Goal: Ask a question

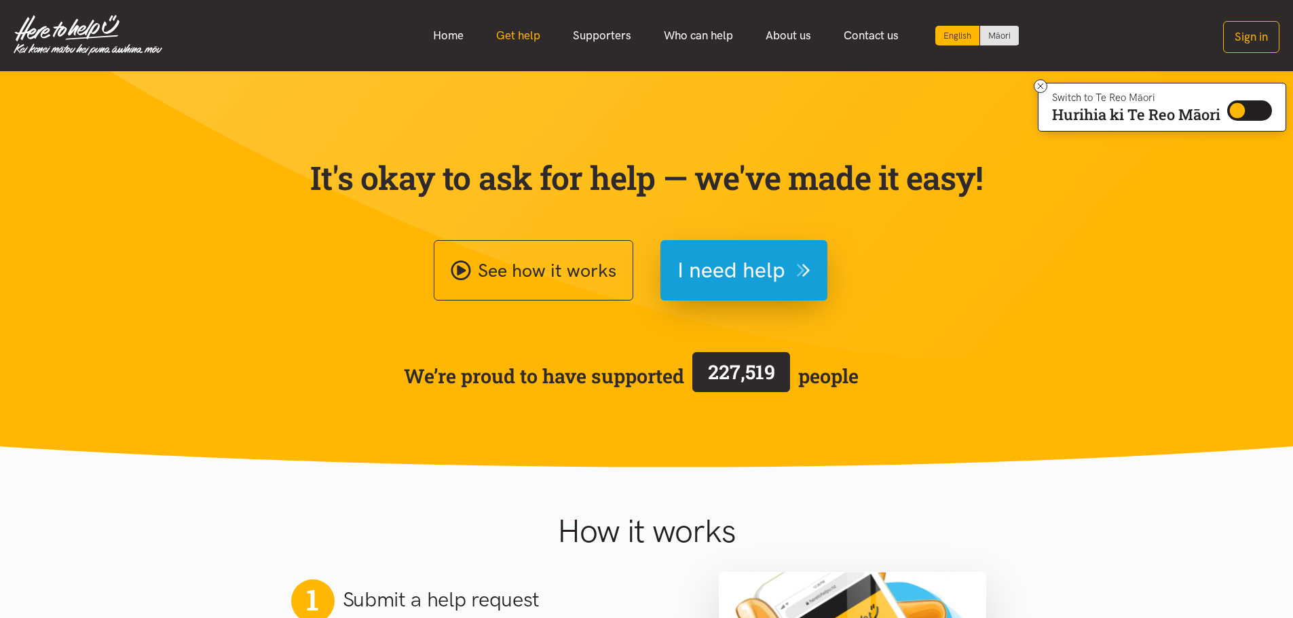
click at [532, 43] on link "Get help" at bounding box center [518, 35] width 77 height 29
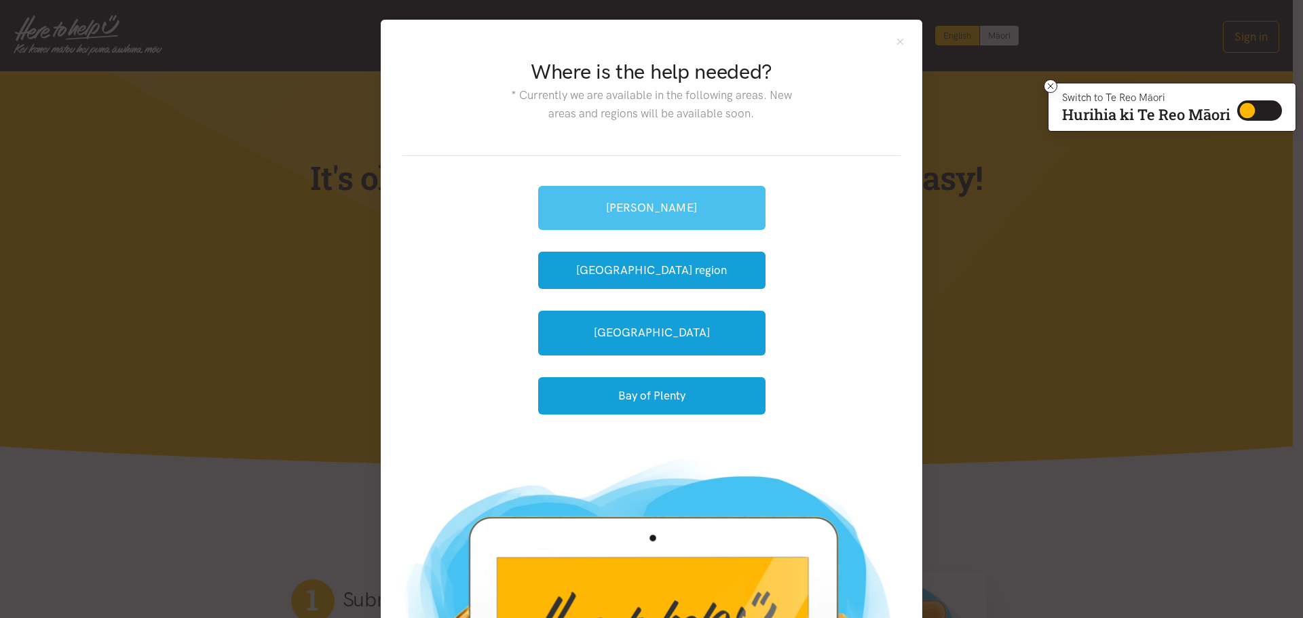
click at [612, 207] on link "[PERSON_NAME]" at bounding box center [651, 208] width 227 height 44
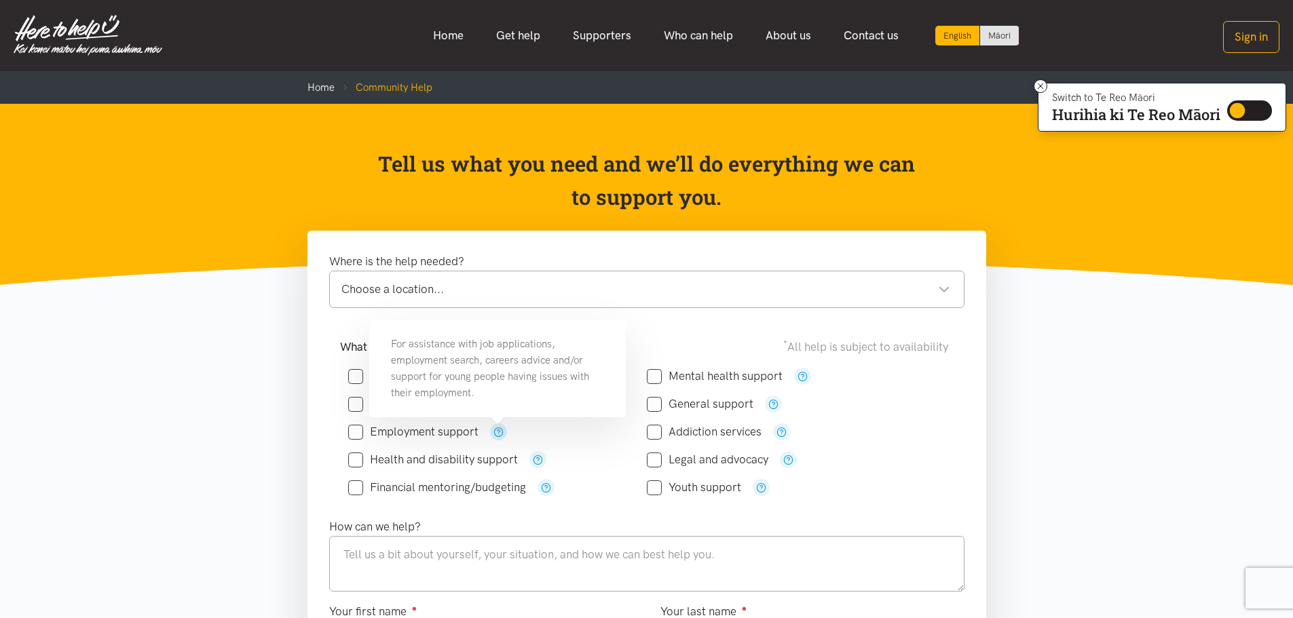
click at [499, 430] on icon "button" at bounding box center [498, 432] width 10 height 10
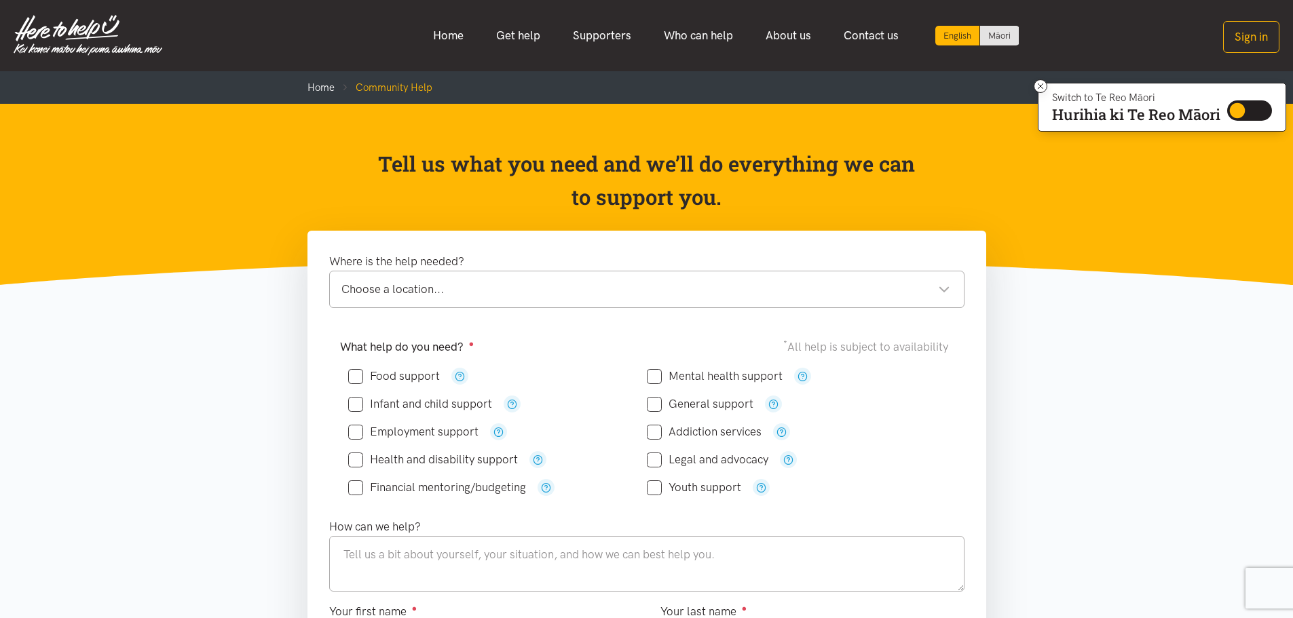
drag, startPoint x: 248, startPoint y: 424, endPoint x: 212, endPoint y: 415, distance: 37.0
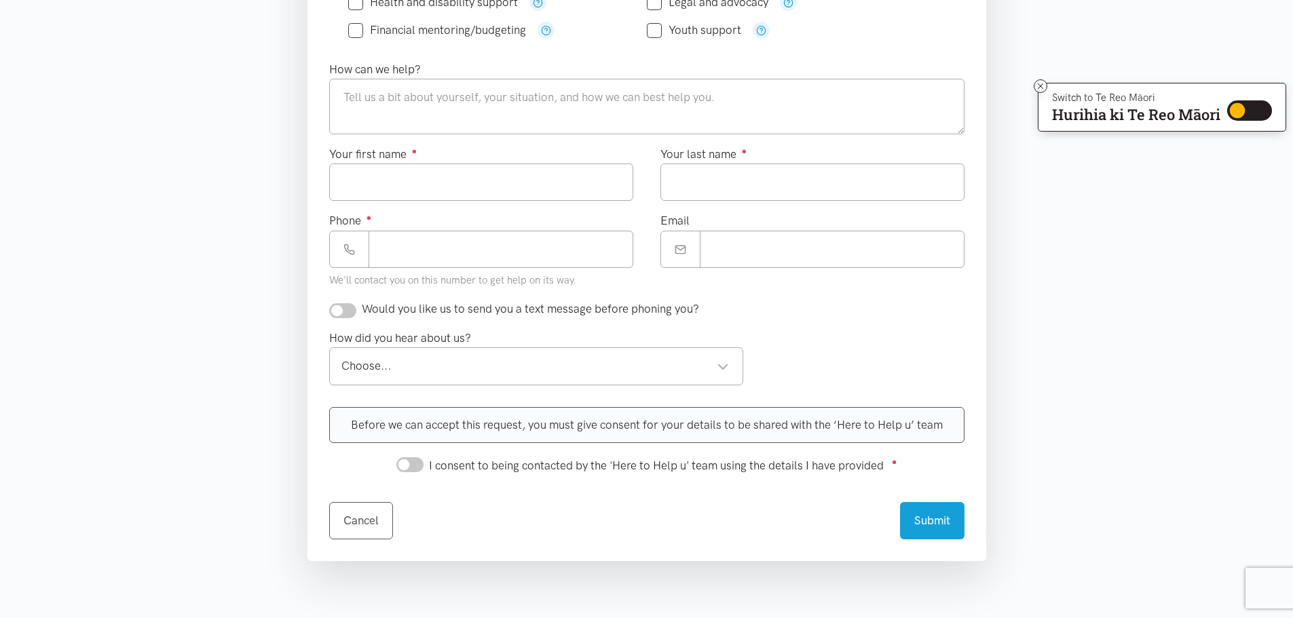
scroll to position [475, 0]
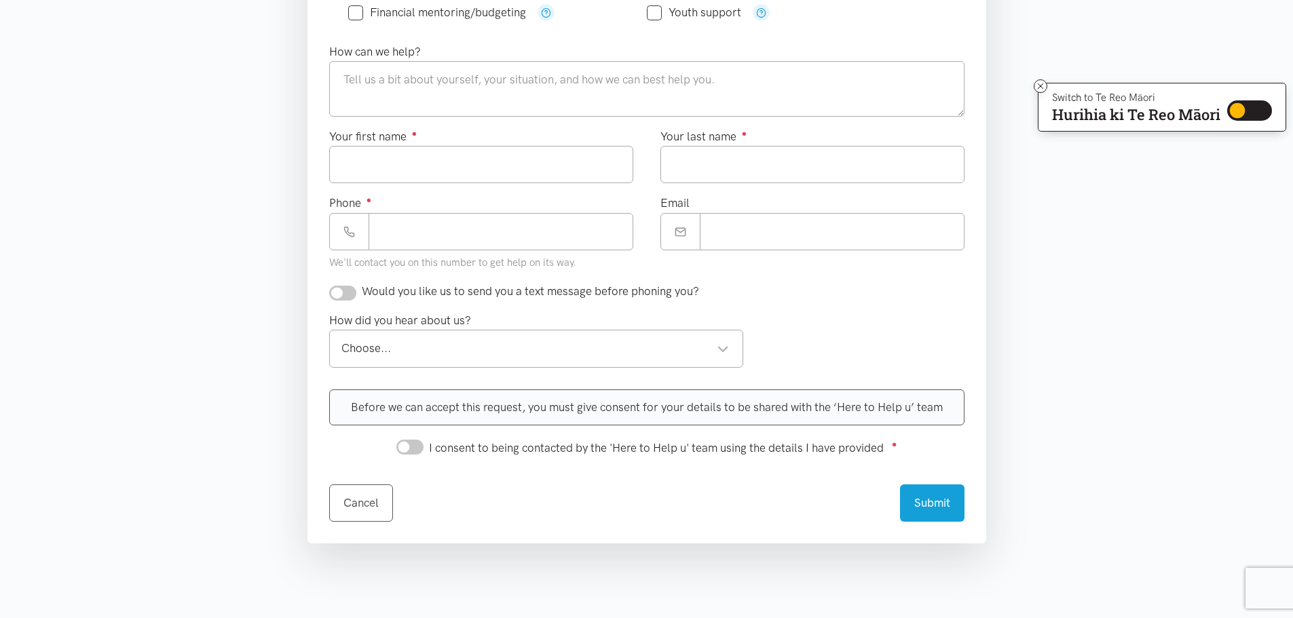
click at [228, 355] on section "Where is the help needed? Choose a location... Choose a location... [PERSON_NAM…" at bounding box center [646, 193] width 1293 height 875
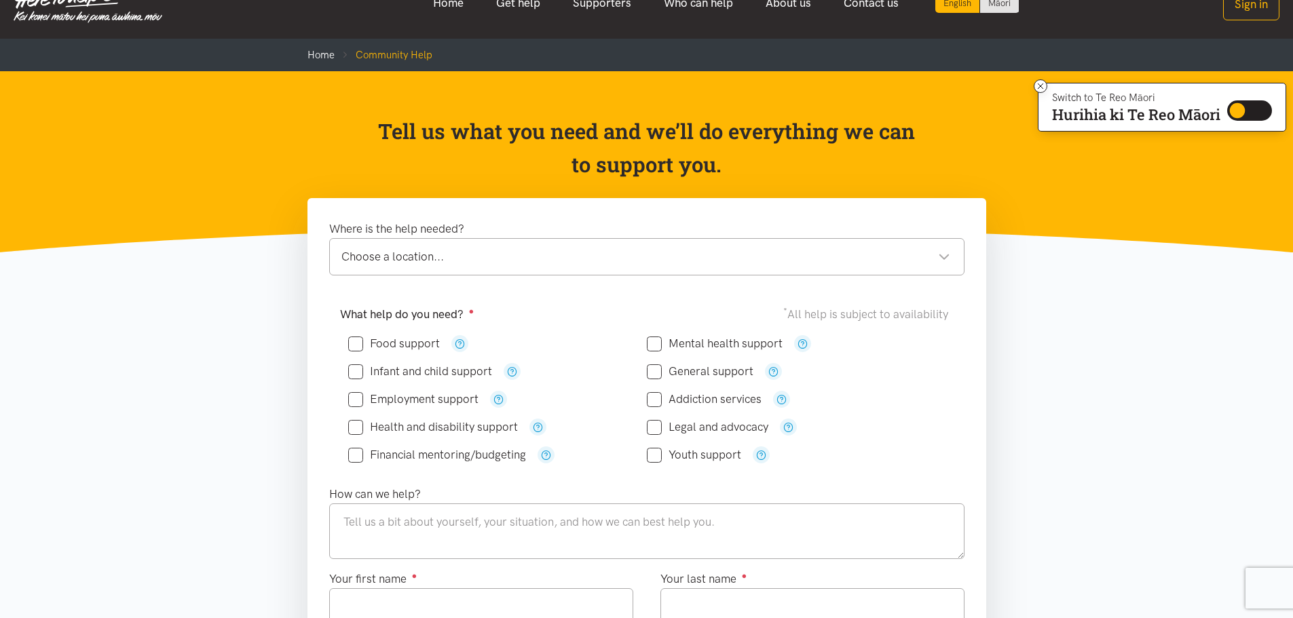
scroll to position [0, 0]
